Goal: Task Accomplishment & Management: Manage account settings

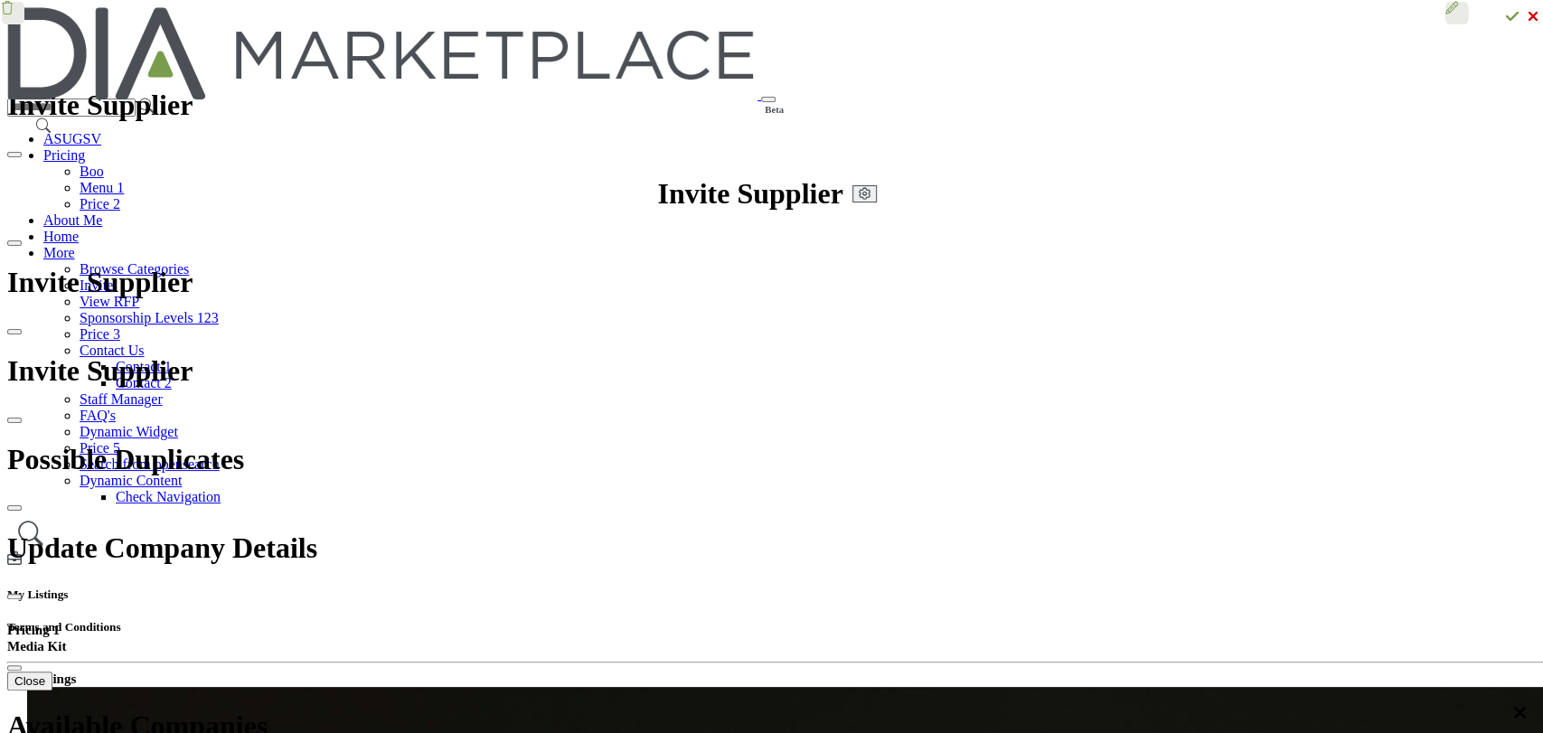
drag, startPoint x: 600, startPoint y: 138, endPoint x: 801, endPoint y: 138, distance: 200.7
